Goal: Task Accomplishment & Management: Manage account settings

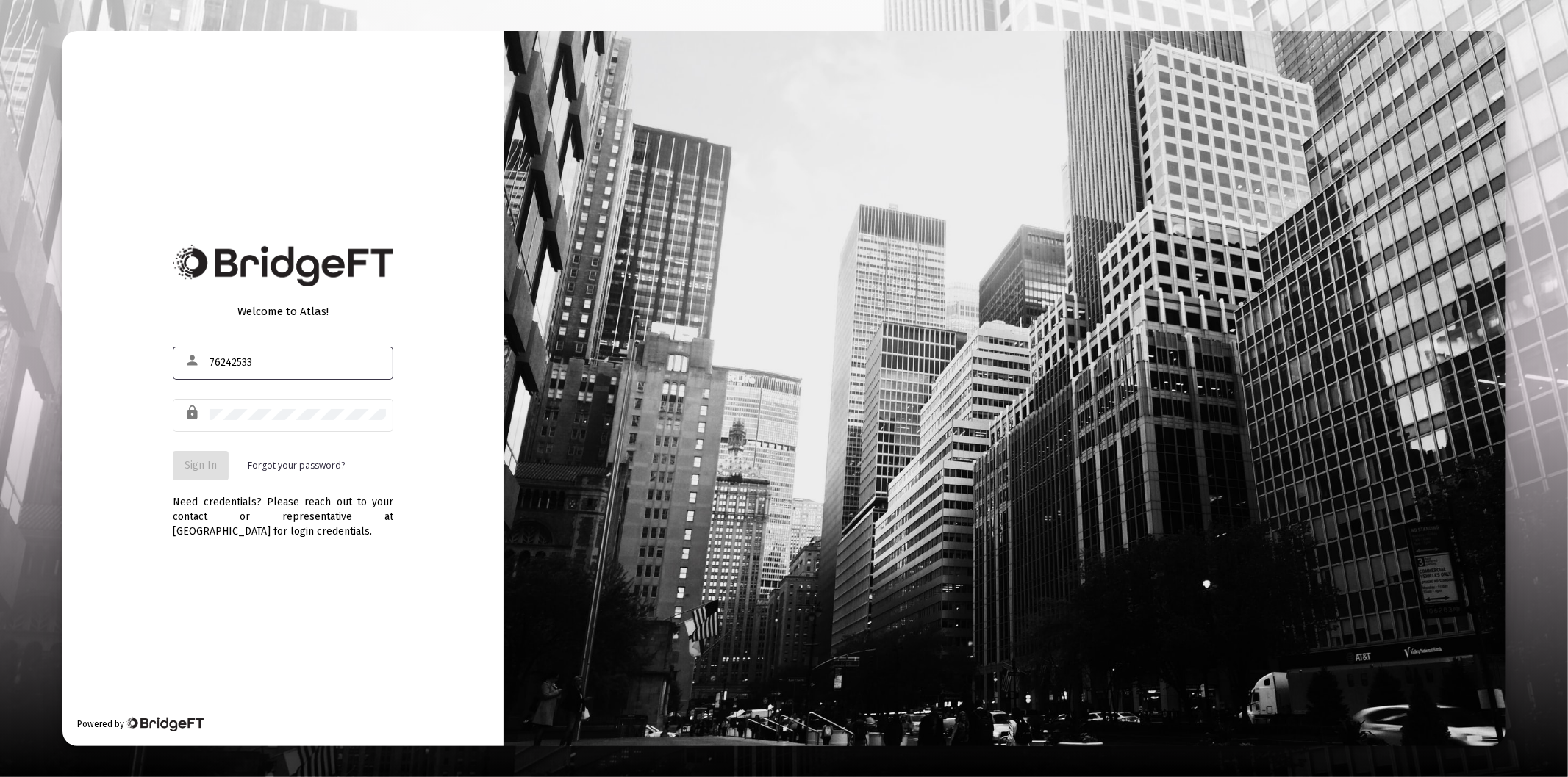
click at [262, 361] on input "76242533" at bounding box center [297, 363] width 176 height 11
click at [262, 360] on input "76242533" at bounding box center [297, 363] width 176 height 11
type input "[PERSON_NAME][EMAIL_ADDRESS][DOMAIN_NAME]"
click at [324, 403] on div at bounding box center [297, 415] width 176 height 36
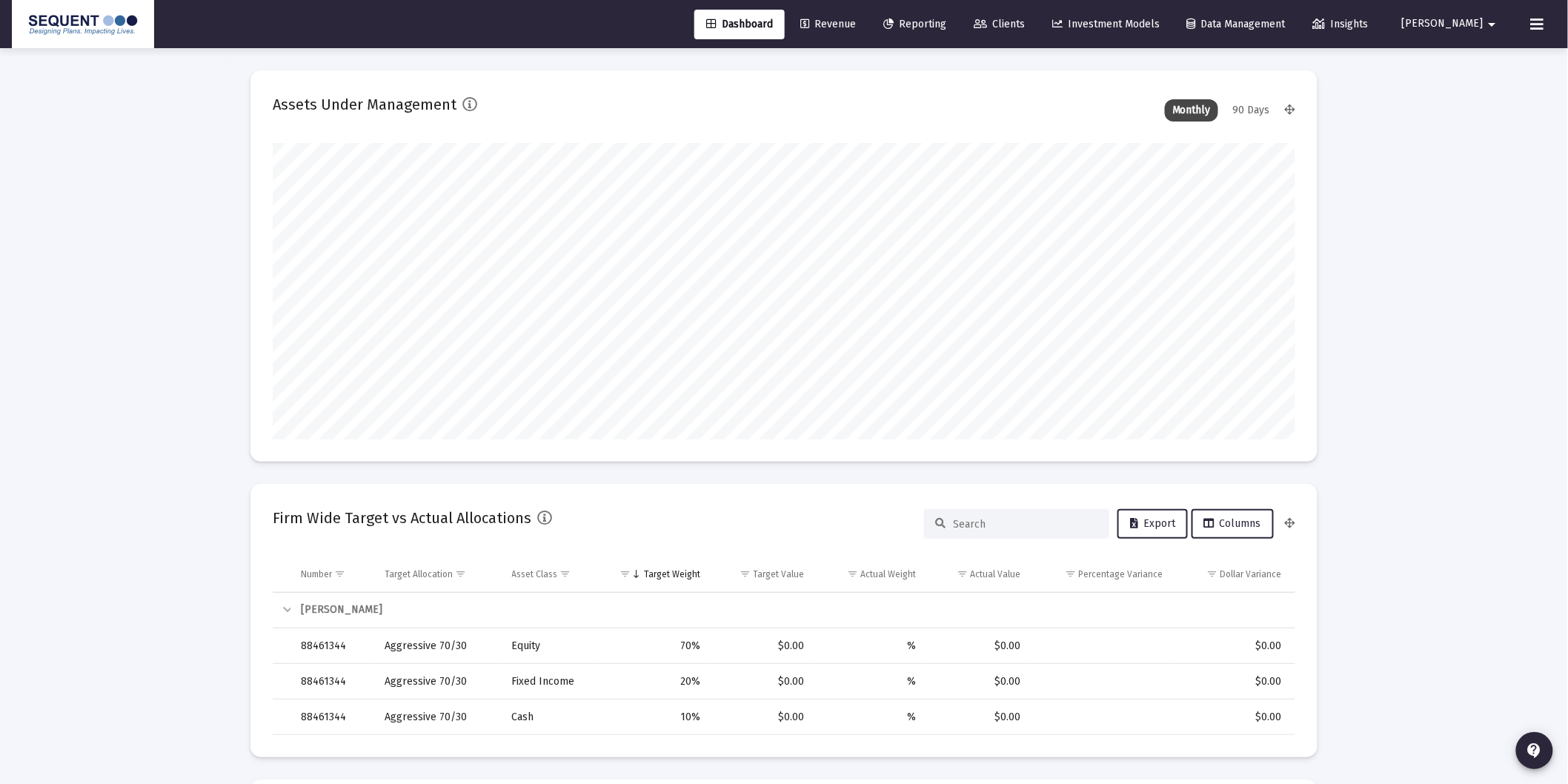
click at [1035, 11] on link "Clients" at bounding box center [1000, 24] width 75 height 30
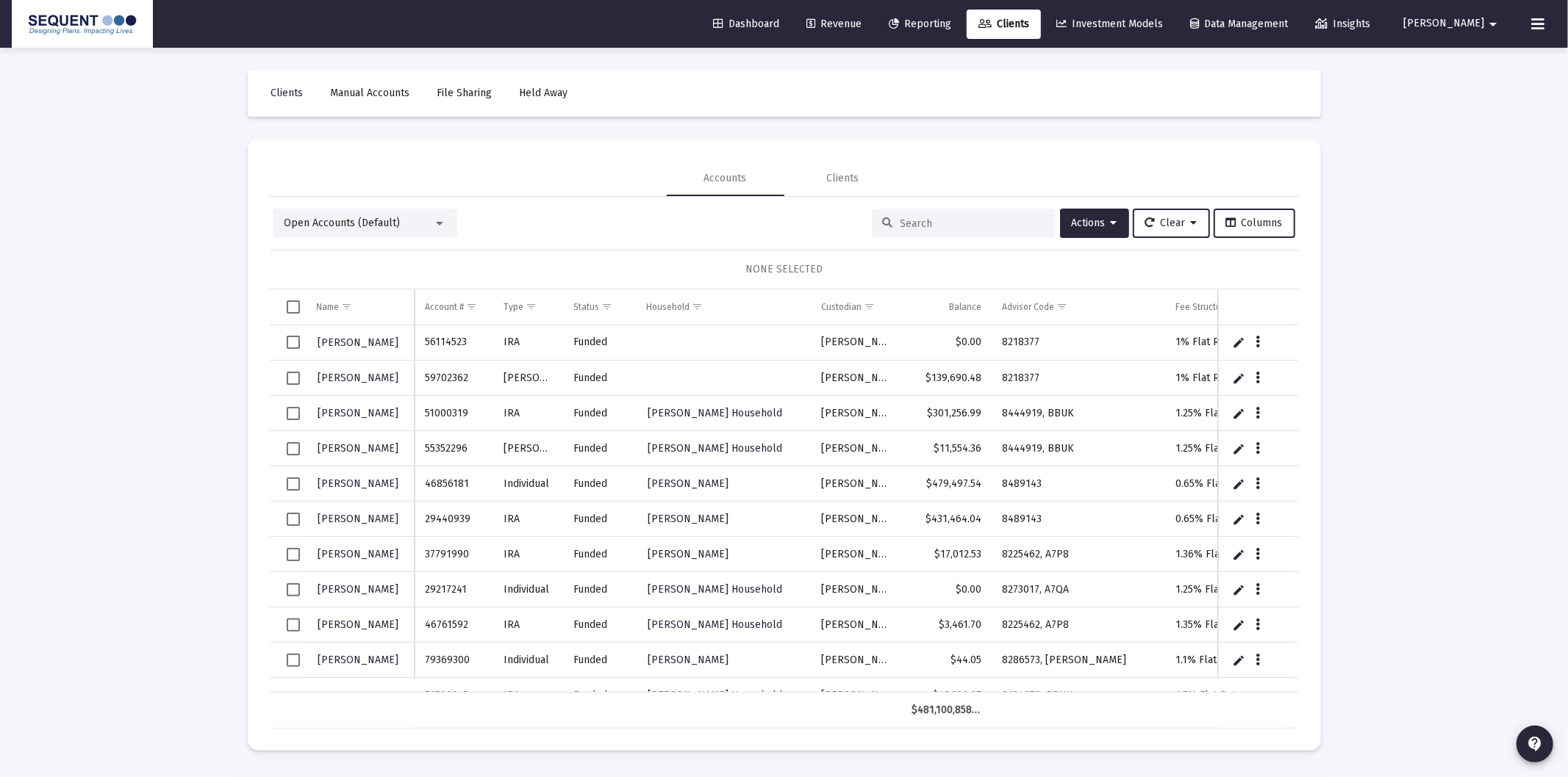
click at [928, 219] on input at bounding box center [972, 223] width 144 height 12
paste input "76242533"
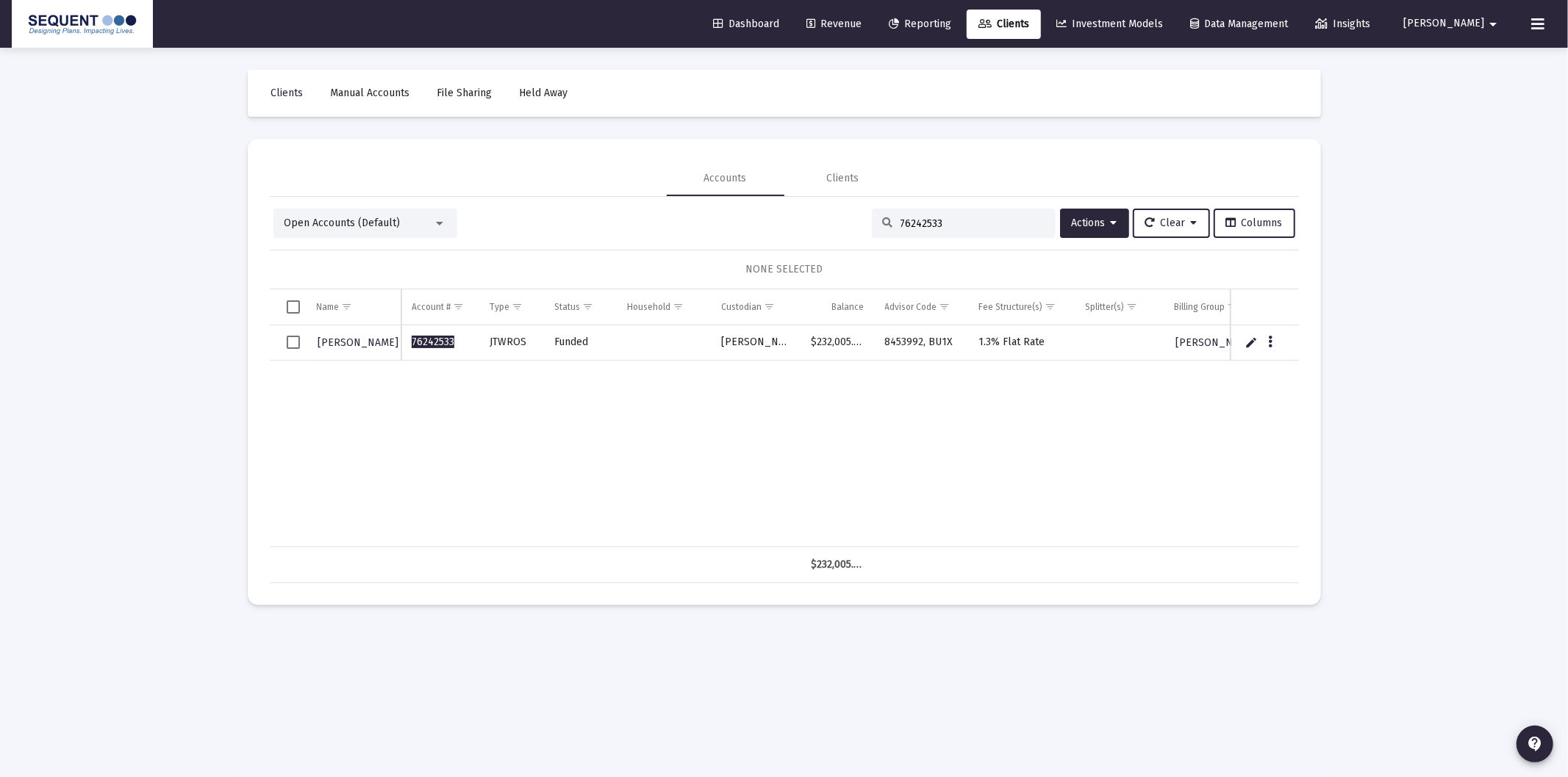
type input "76242533"
click at [294, 346] on span "Select row" at bounding box center [293, 343] width 13 height 13
click at [1276, 340] on button "Data grid" at bounding box center [1271, 343] width 13 height 13
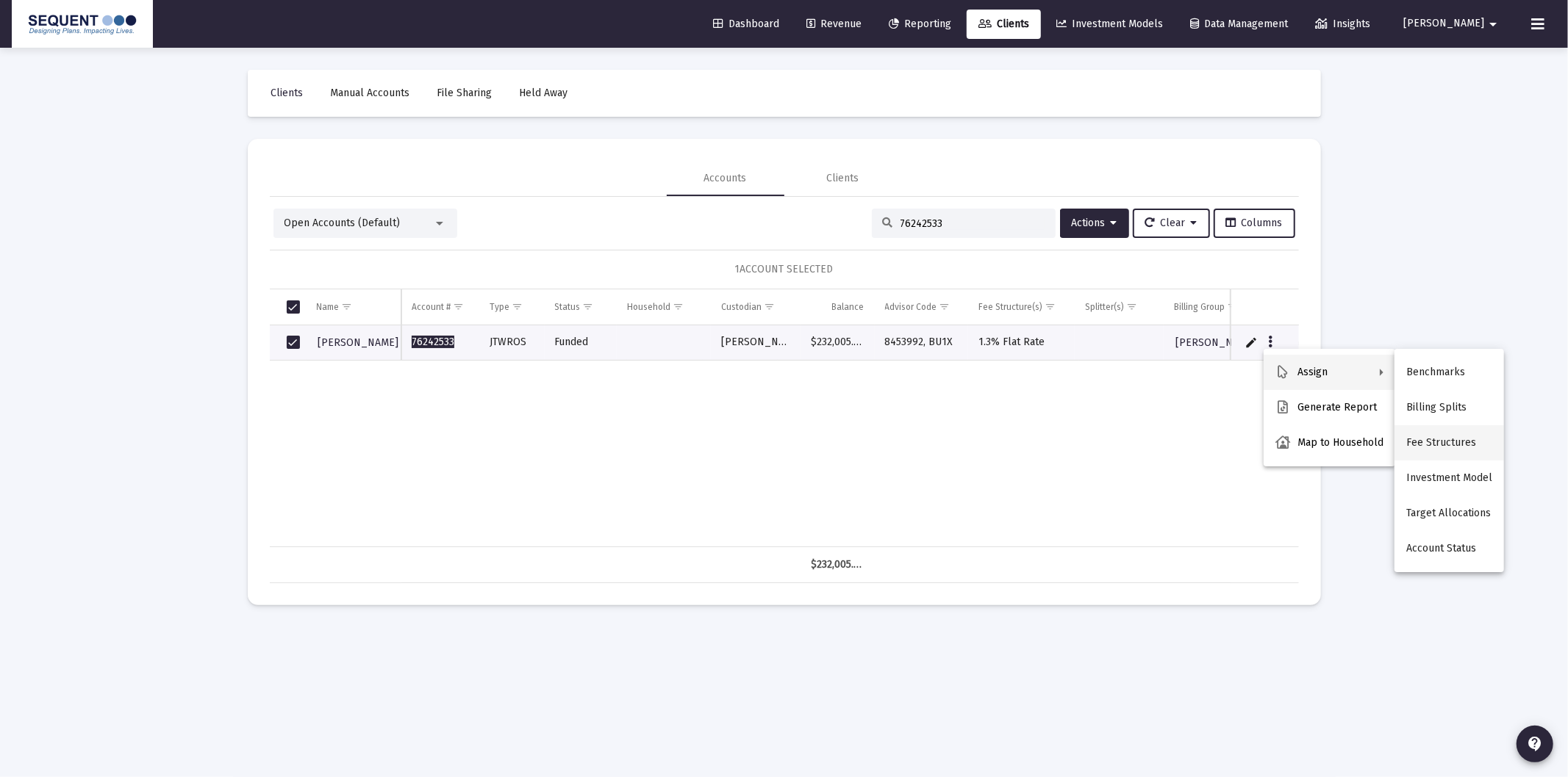
click at [1435, 437] on button "Fee Structures" at bounding box center [1449, 443] width 110 height 35
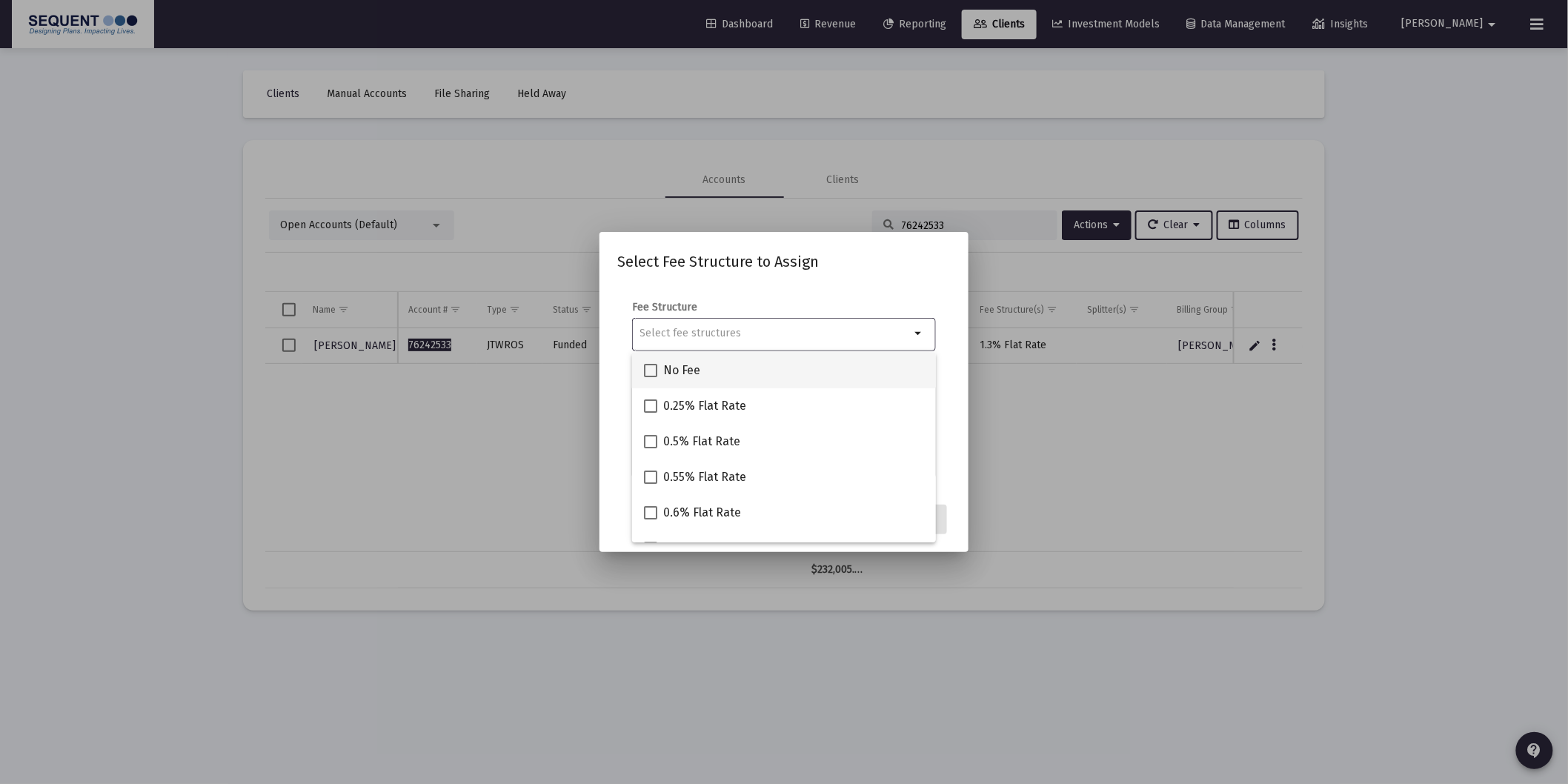
click at [704, 367] on div "No Fee" at bounding box center [784, 370] width 280 height 36
checkbox input "true"
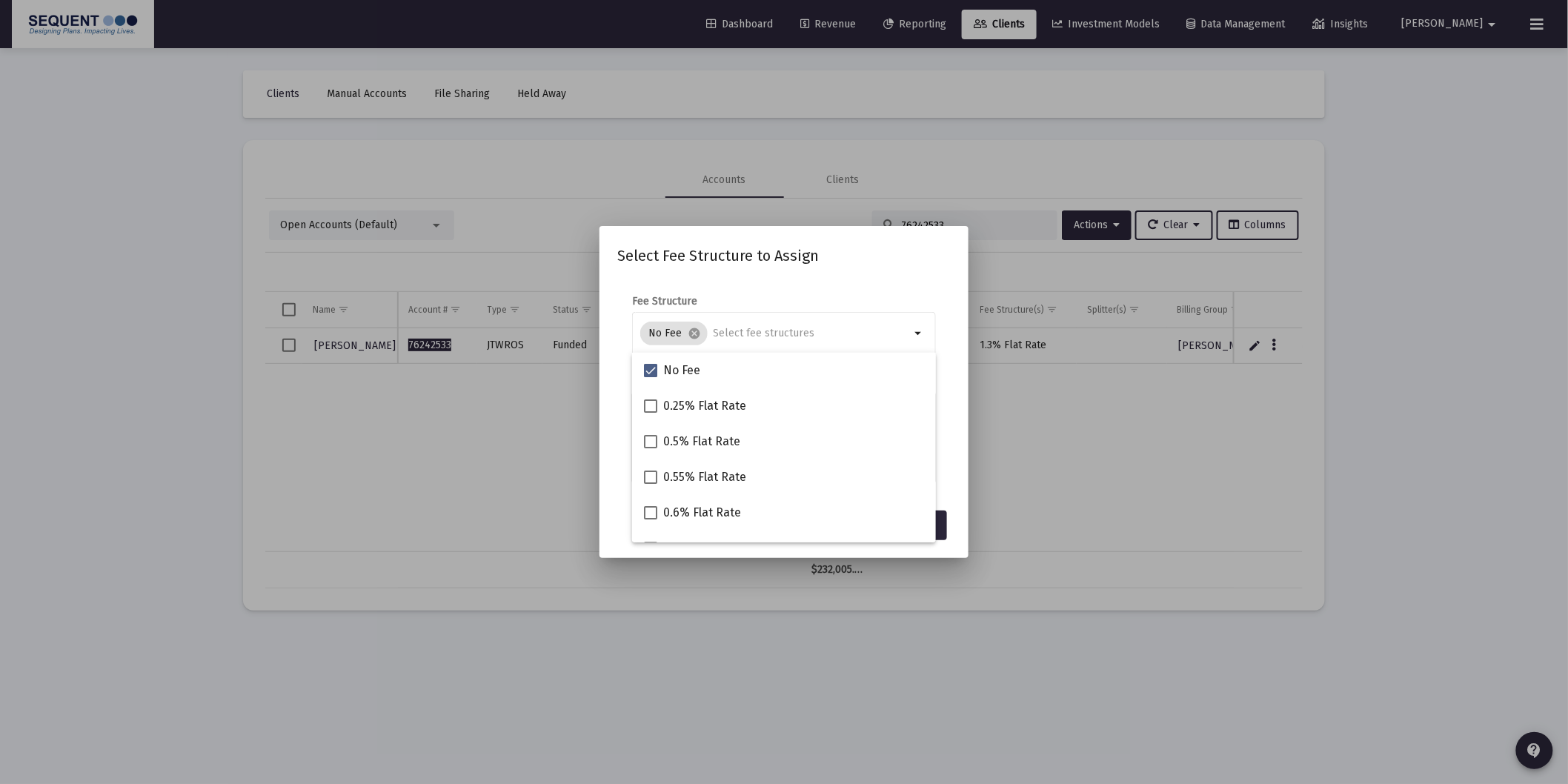
click at [946, 473] on form "Fee Structure No Fee cancel arrow_drop_down Notes You are assigning 1 account t…" at bounding box center [784, 388] width 333 height 189
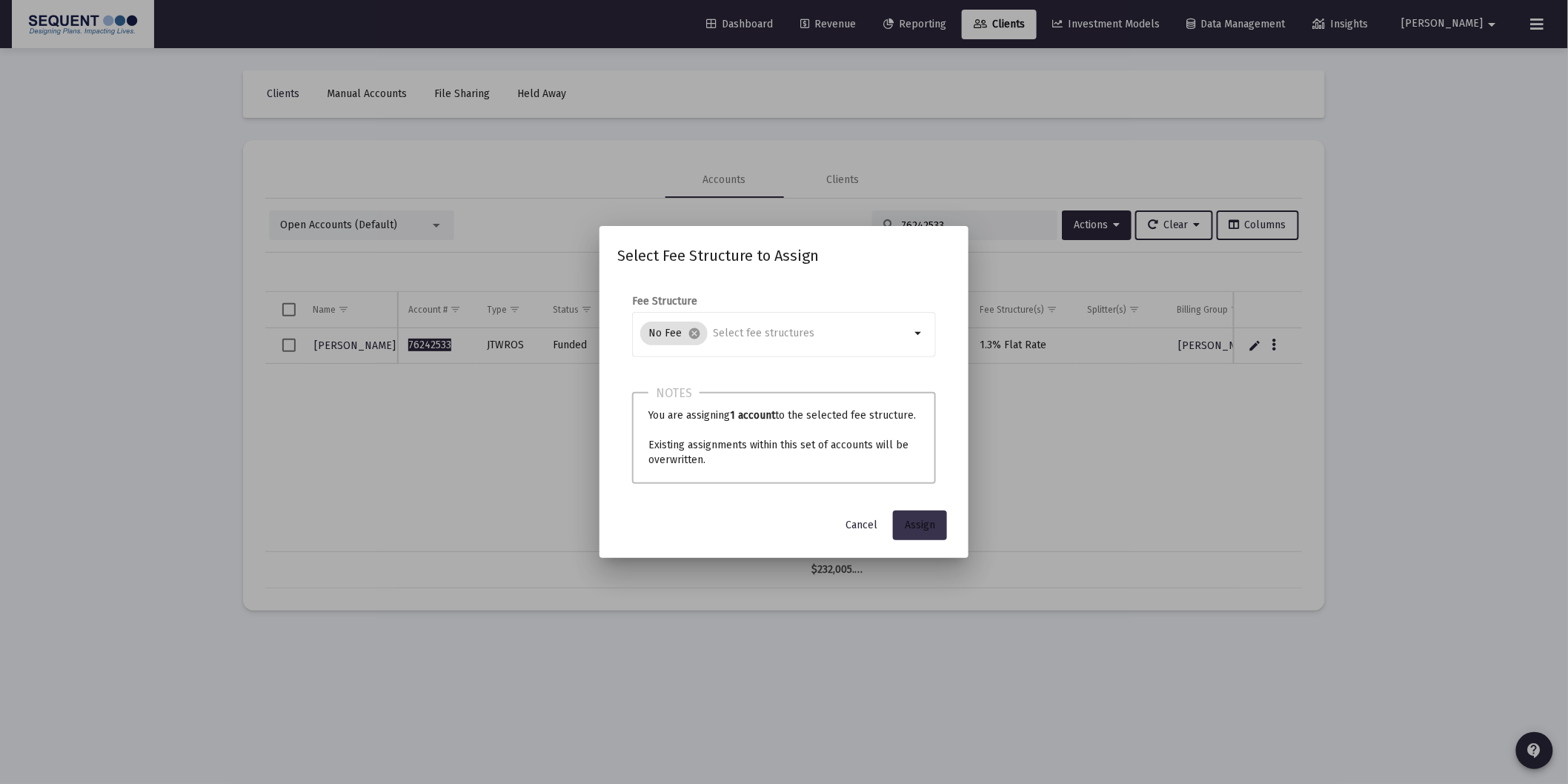
click at [934, 527] on span "Assign" at bounding box center [920, 525] width 31 height 12
click at [1070, 462] on div at bounding box center [784, 392] width 1568 height 784
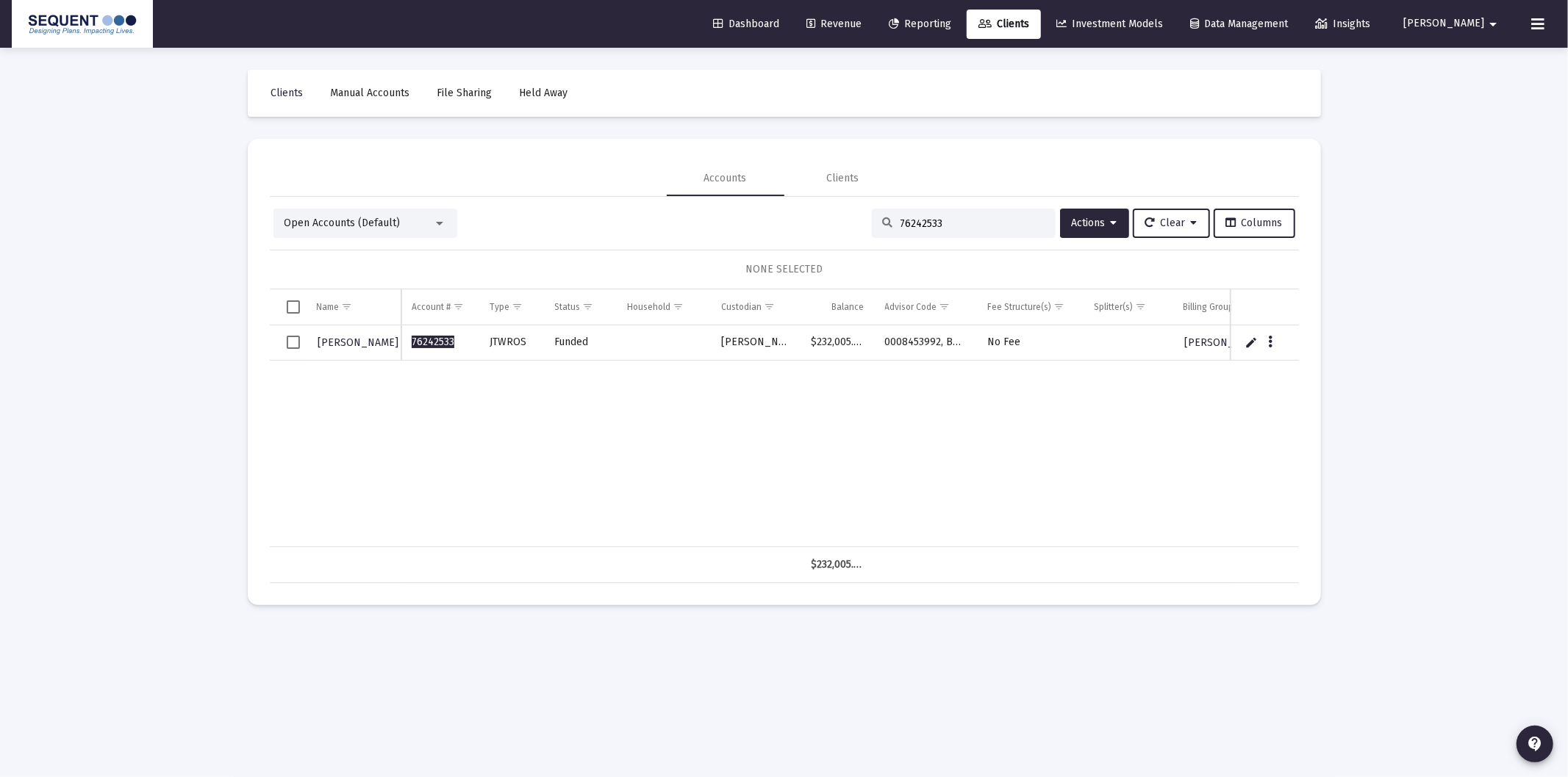
click at [951, 28] on link "Reporting" at bounding box center [920, 24] width 86 height 30
